Goal: Use online tool/utility: Use online tool/utility

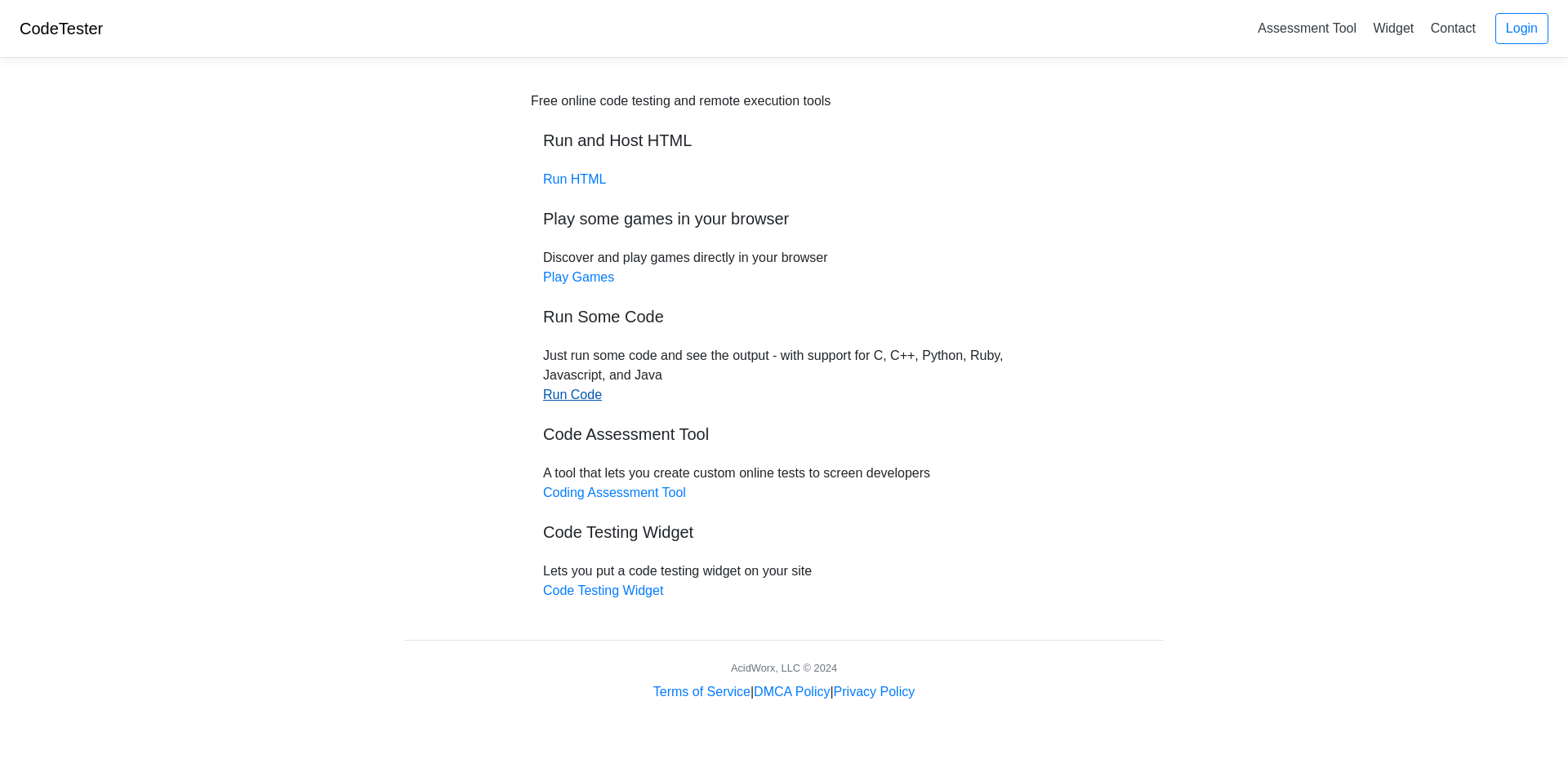
click at [586, 395] on link "Run Code" at bounding box center [572, 395] width 59 height 14
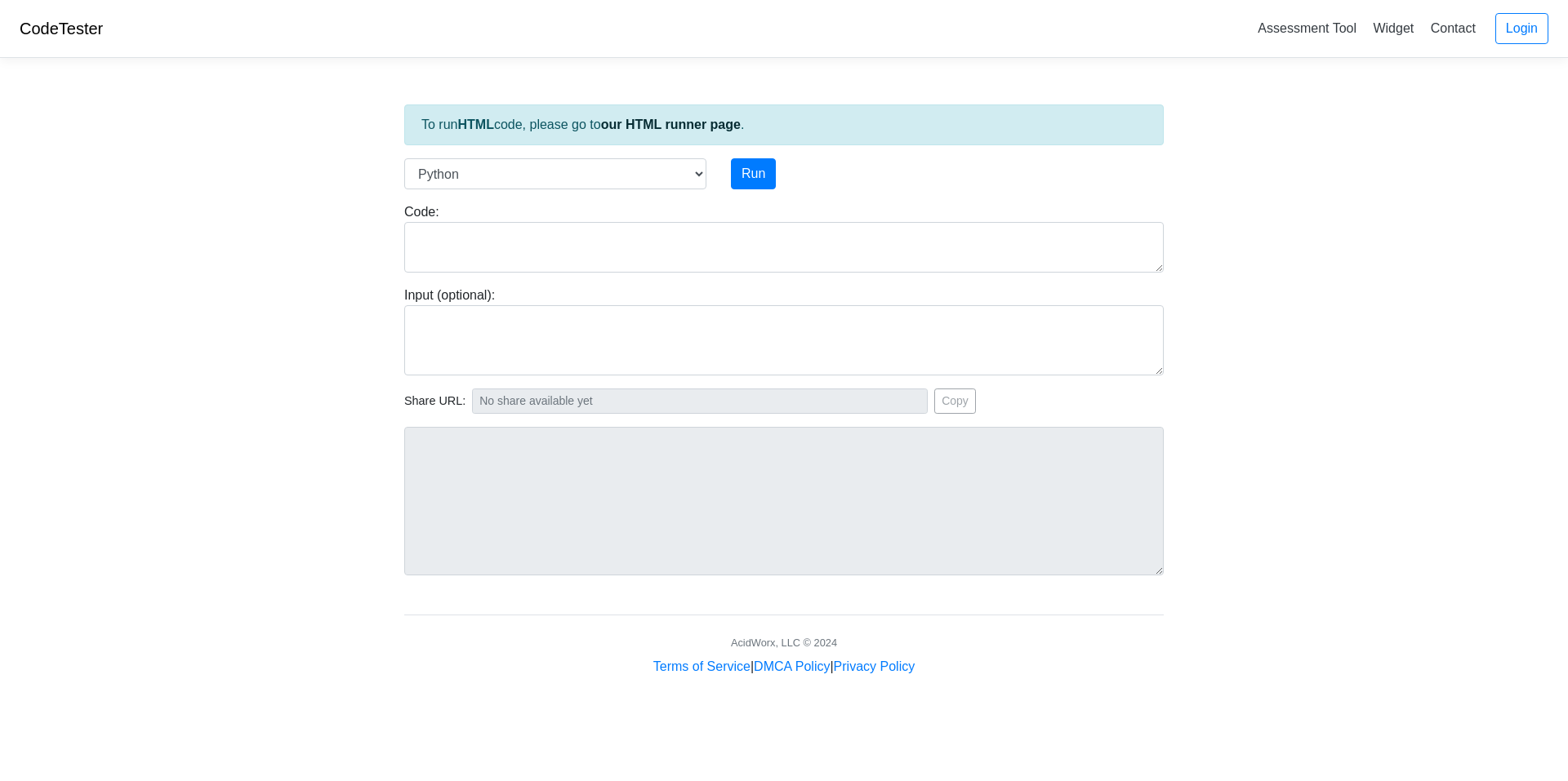
select select "javascript"
click at [404, 158] on select "C C++ Go Java Javascript Python Ruby" at bounding box center [555, 173] width 302 height 31
click at [486, 242] on textarea at bounding box center [784, 247] width 760 height 51
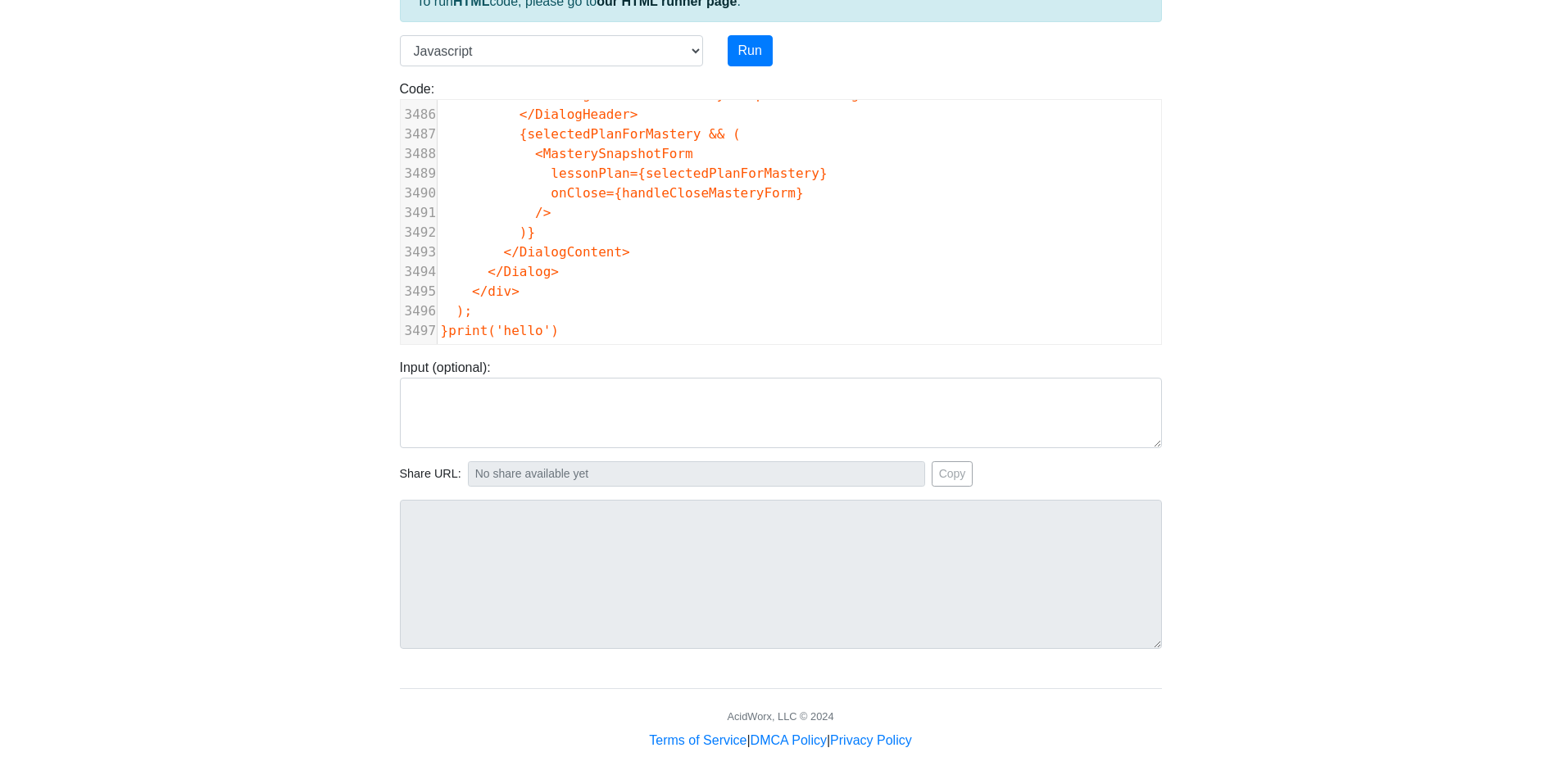
scroll to position [129, 0]
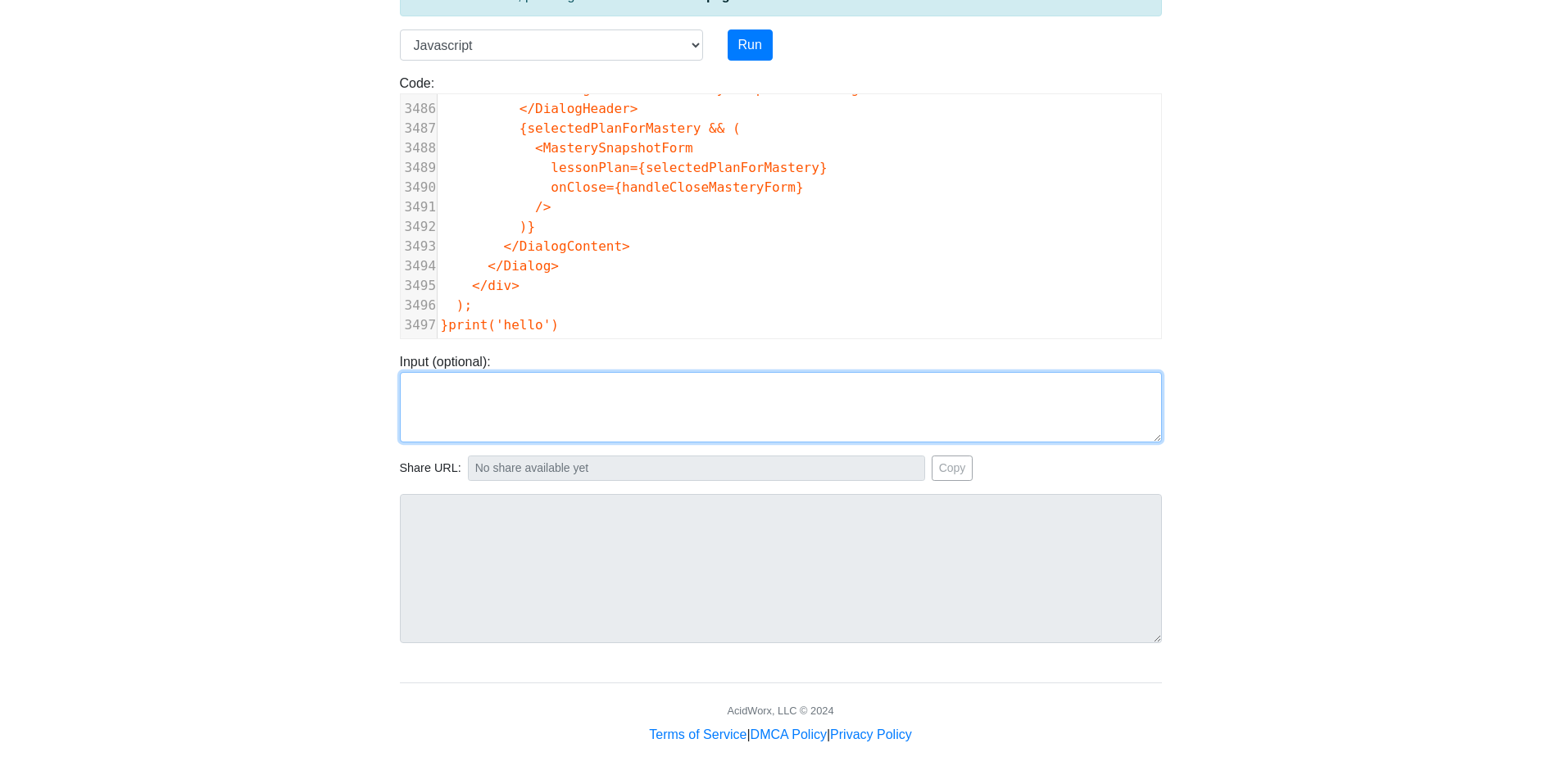
click at [707, 412] on textarea at bounding box center [781, 407] width 763 height 71
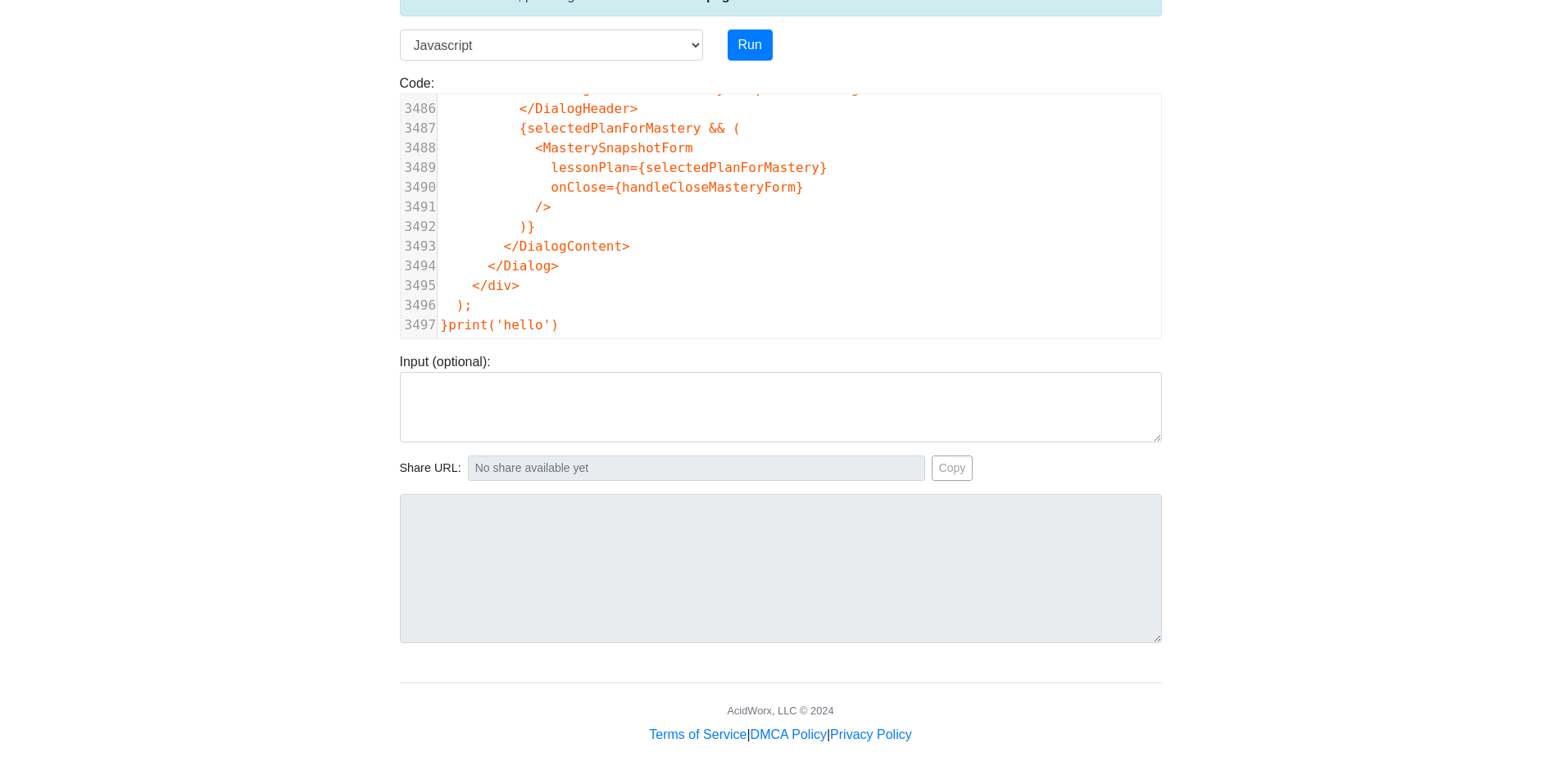
click at [985, 469] on div "Share URL: Copy" at bounding box center [781, 468] width 763 height 25
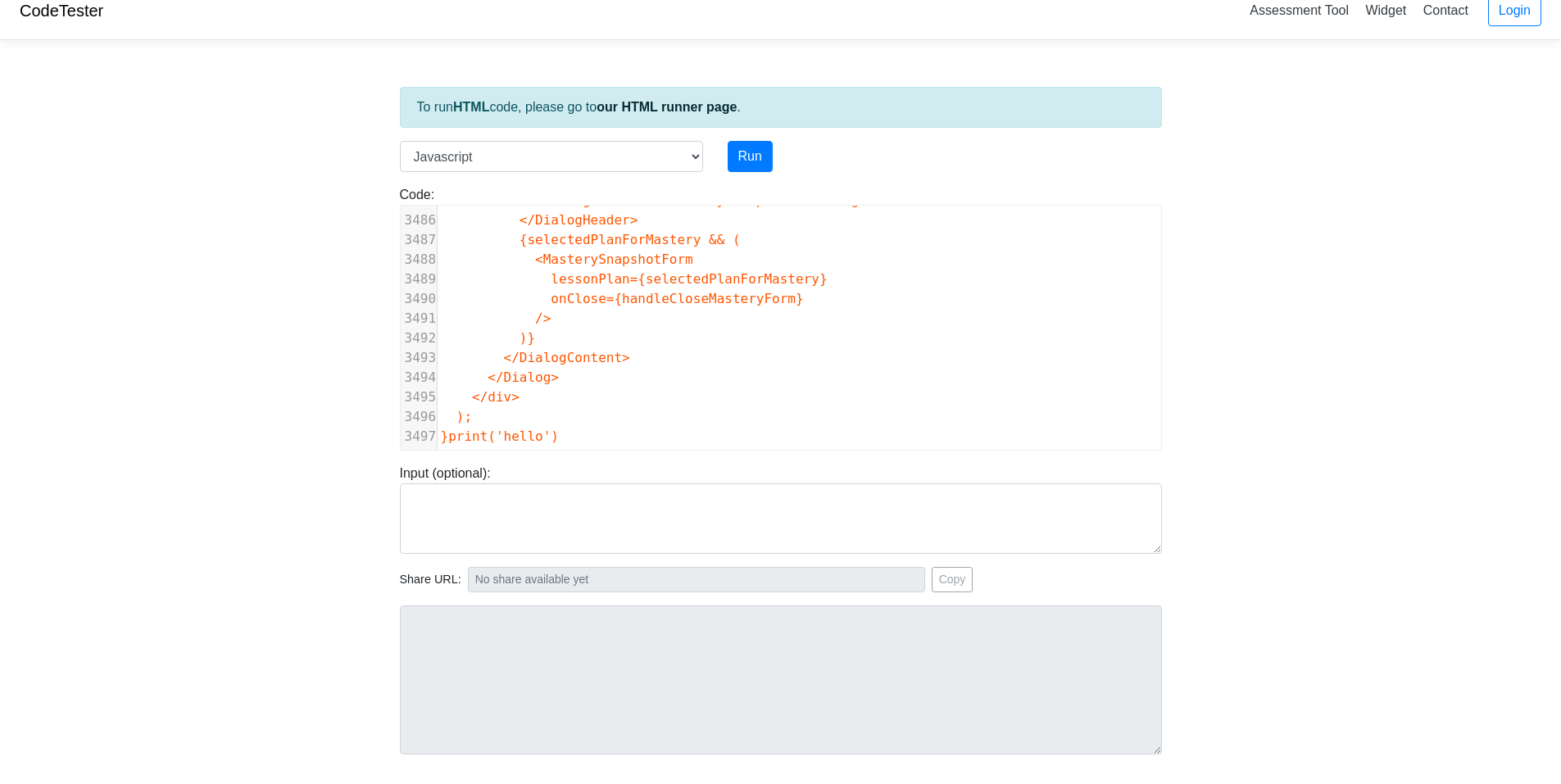
scroll to position [0, 0]
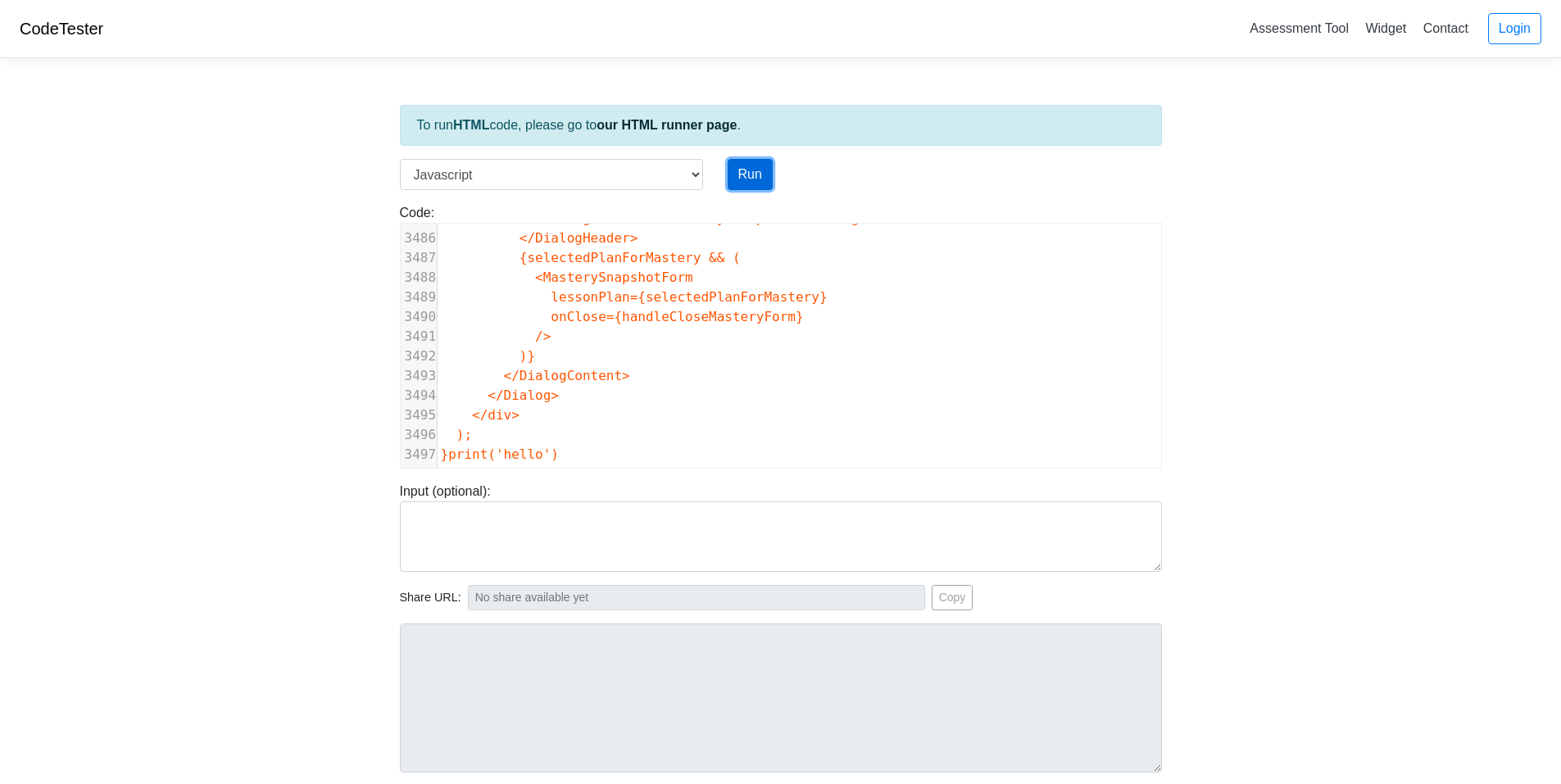
click at [743, 179] on button "Run" at bounding box center [750, 174] width 45 height 31
type input "[URL][DOMAIN_NAME]"
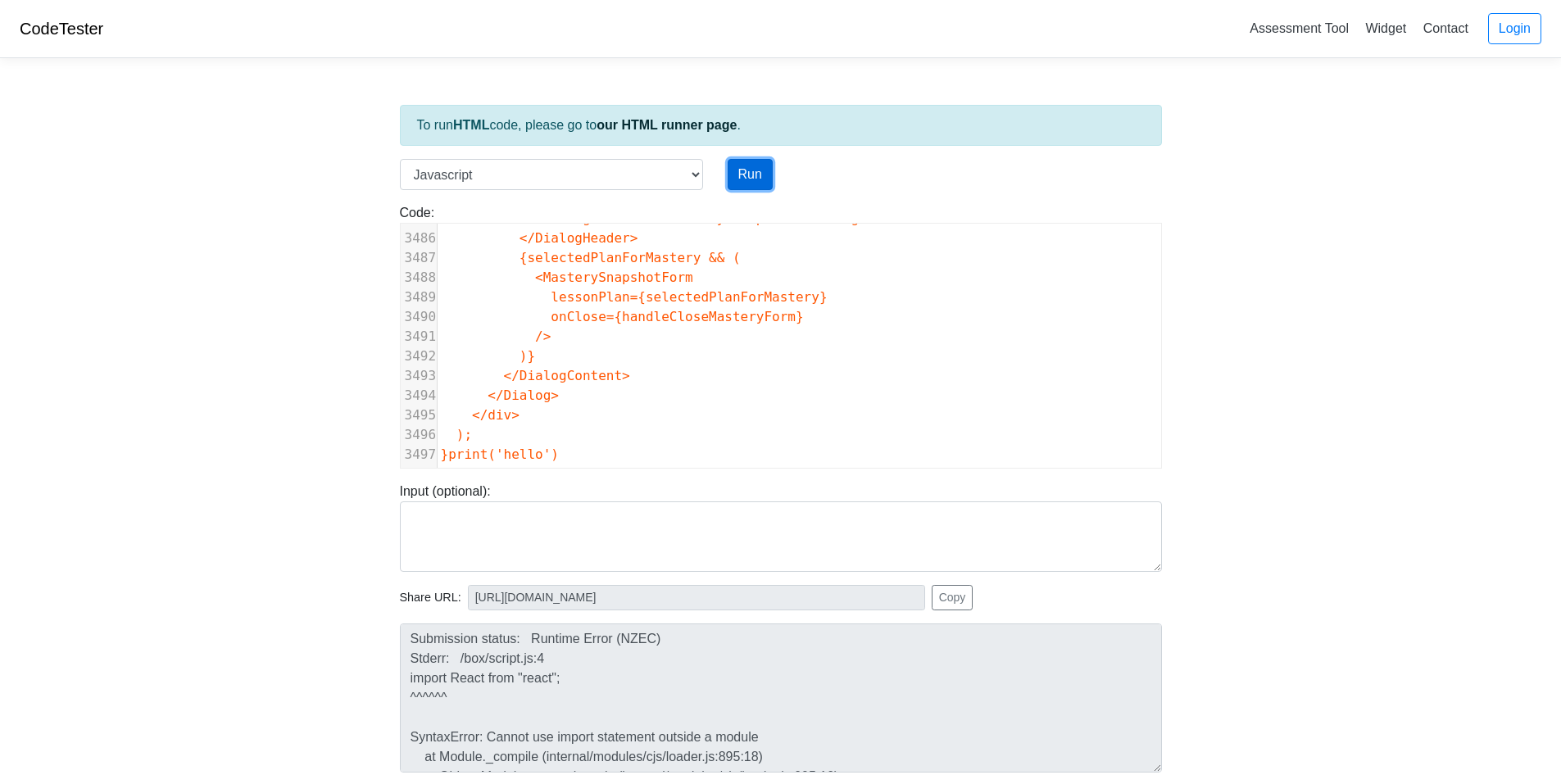
type textarea "Submission status: Runtime Error (NZEC) Stderr: /box/script.js:4 import React f…"
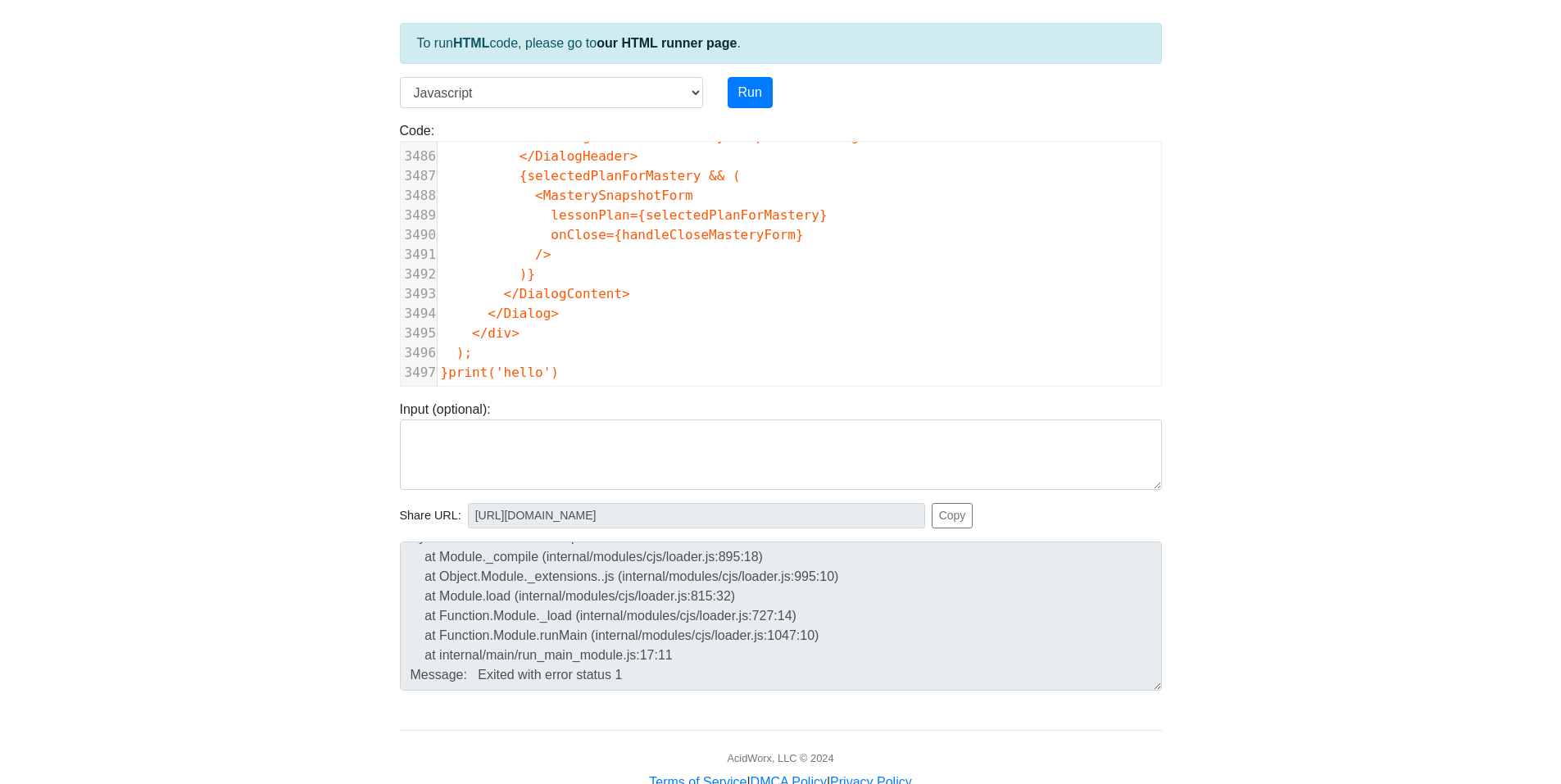
scroll to position [157, 0]
